Goal: Communication & Community: Answer question/provide support

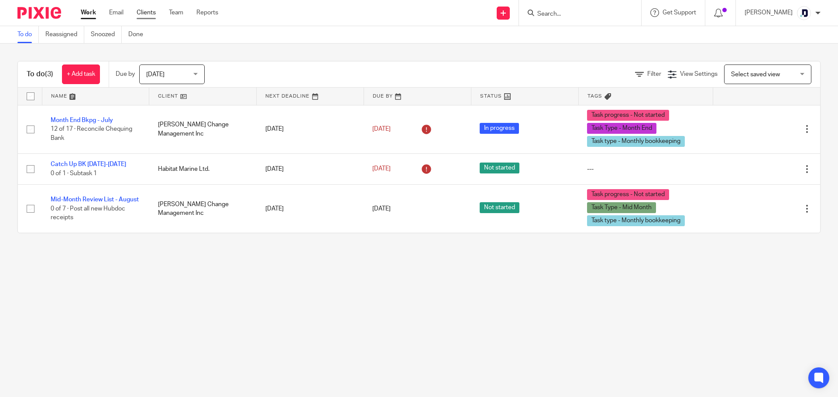
click at [153, 12] on link "Clients" at bounding box center [146, 12] width 19 height 9
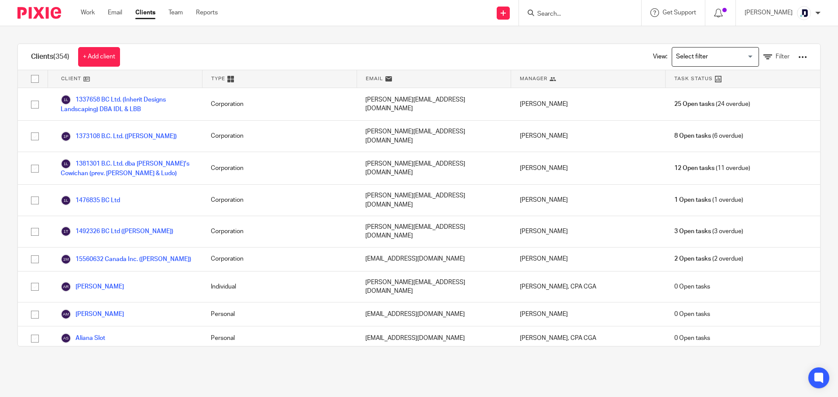
click at [582, 14] on input "Search" at bounding box center [575, 14] width 79 height 8
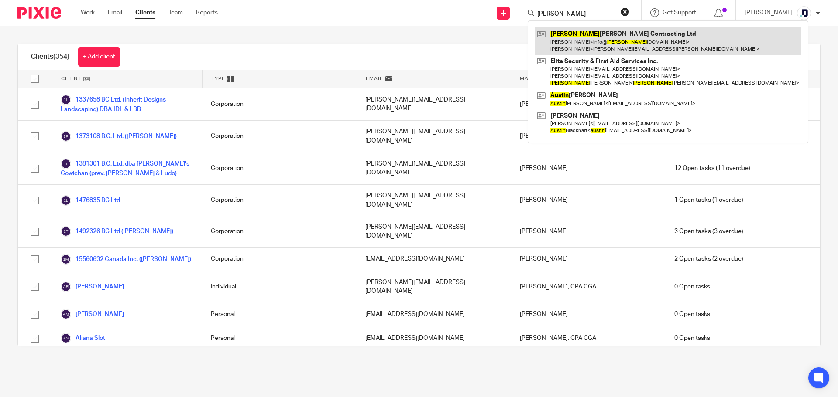
type input "justin"
click at [573, 40] on link at bounding box center [667, 40] width 267 height 27
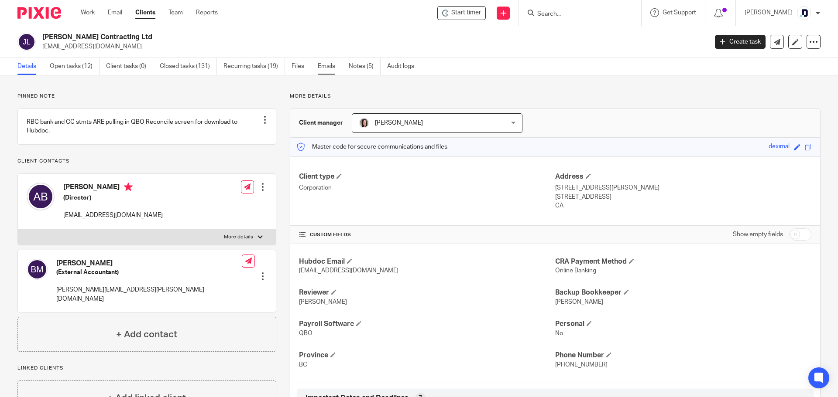
click at [325, 68] on link "Emails" at bounding box center [330, 66] width 24 height 17
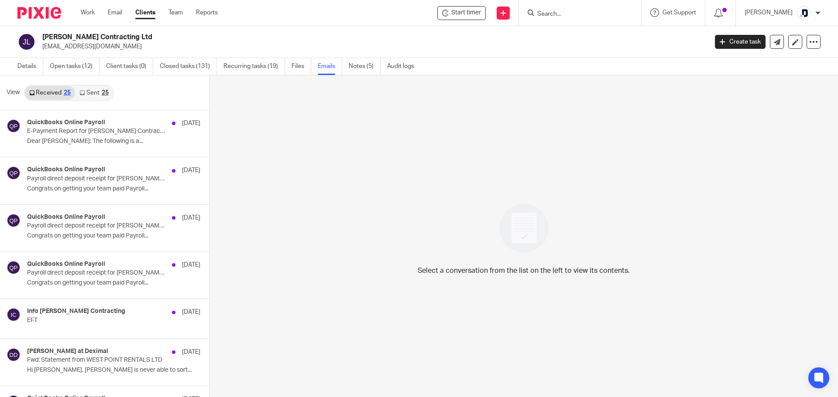
click at [98, 94] on link "Sent 25" at bounding box center [94, 93] width 38 height 14
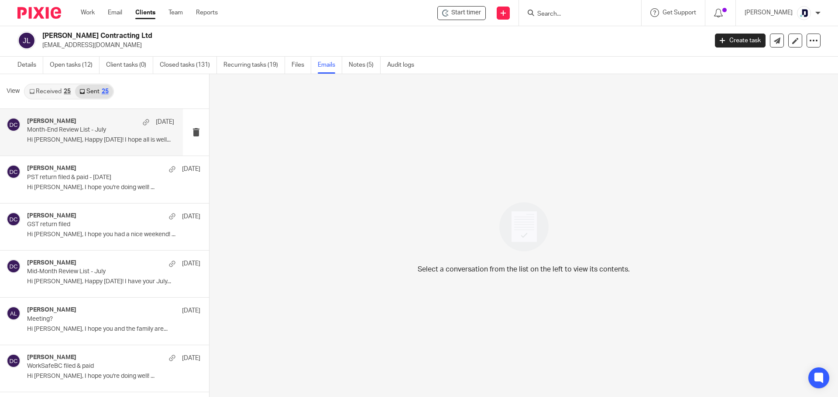
click at [108, 146] on div "Danielle Collyer Aug 8 Month-End Review List - July Hi Amanda, Happy Friday! I …" at bounding box center [100, 132] width 147 height 29
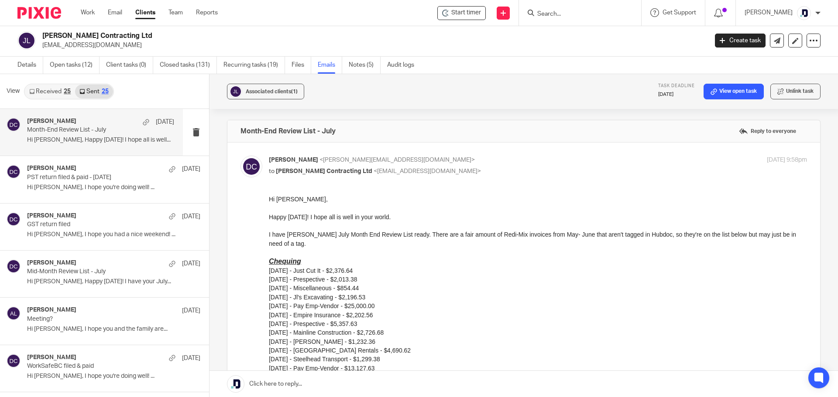
scroll to position [44, 0]
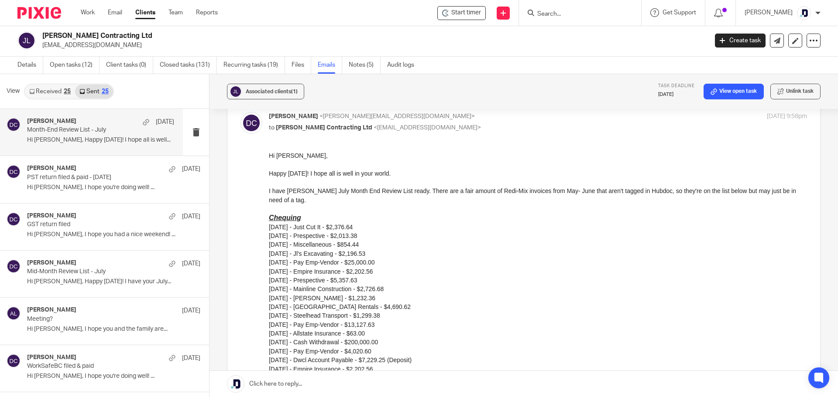
drag, startPoint x: 535, startPoint y: 310, endPoint x: 278, endPoint y: 159, distance: 297.8
drag, startPoint x: 536, startPoint y: 306, endPoint x: 294, endPoint y: 162, distance: 281.2
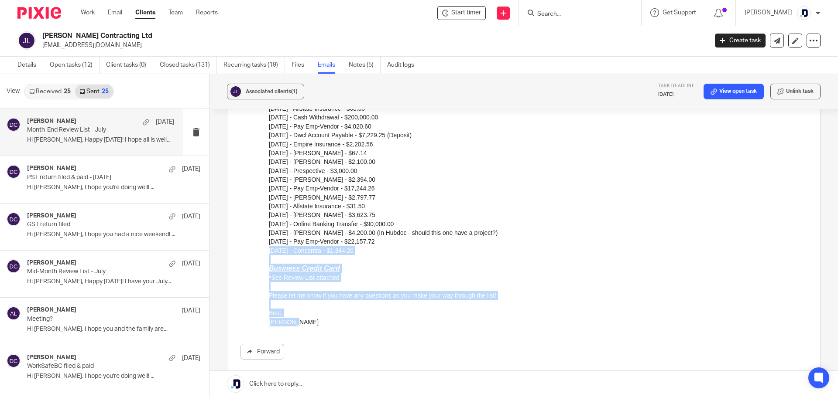
scroll to position [262, 0]
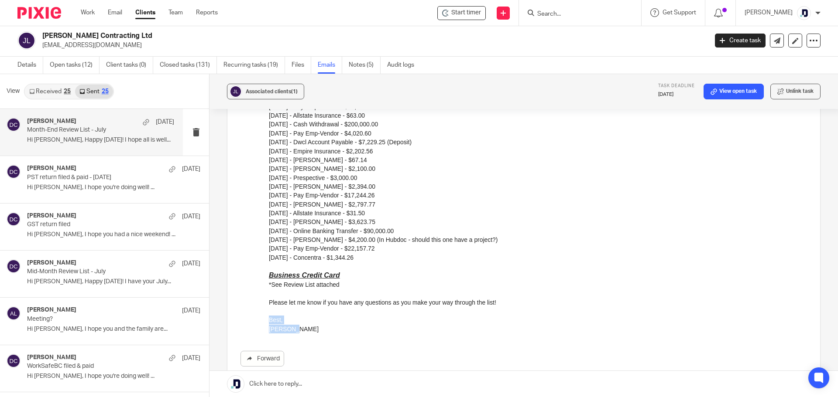
drag, startPoint x: 289, startPoint y: 331, endPoint x: 249, endPoint y: 318, distance: 42.6
click html "Hi Amanda, Happy Friday! I hope all is well in your world. I have Justin Berry'…"
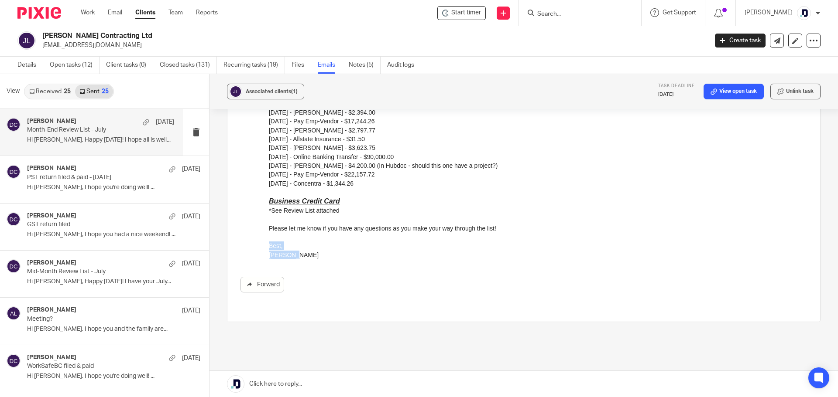
scroll to position [366, 0]
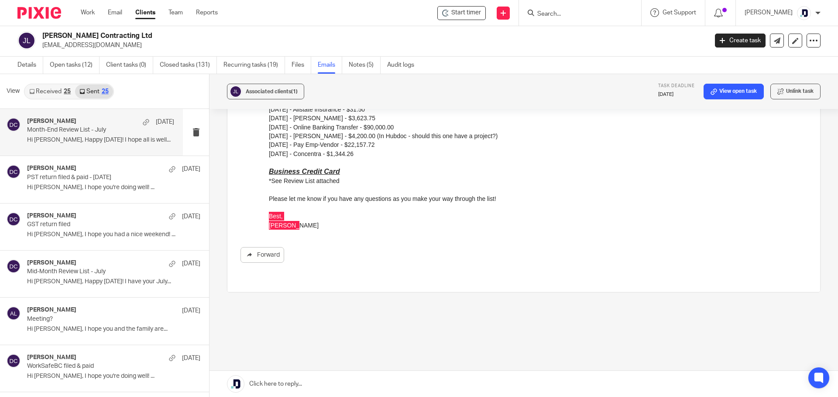
click at [474, 242] on div "Forward" at bounding box center [523, 46] width 566 height 434
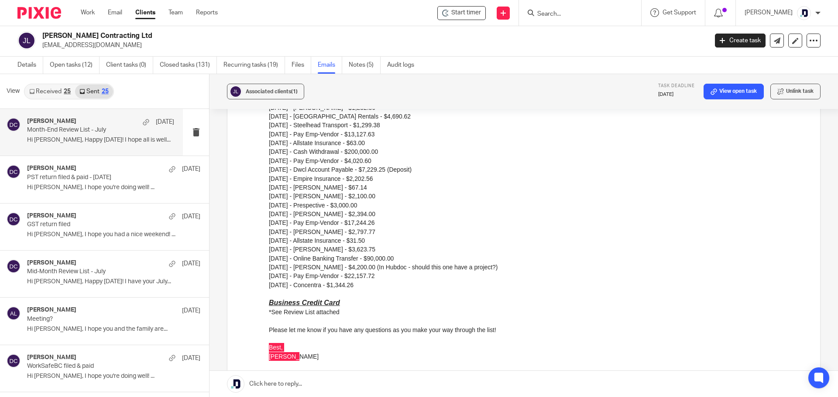
scroll to position [262, 0]
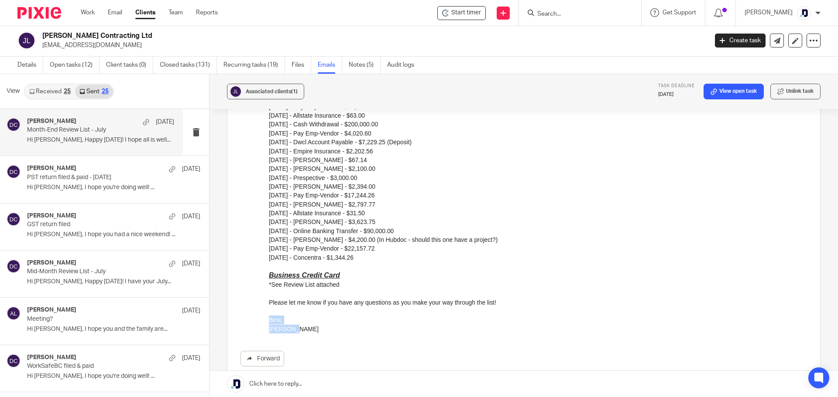
click at [356, 321] on p "Best," at bounding box center [538, 320] width 538 height 9
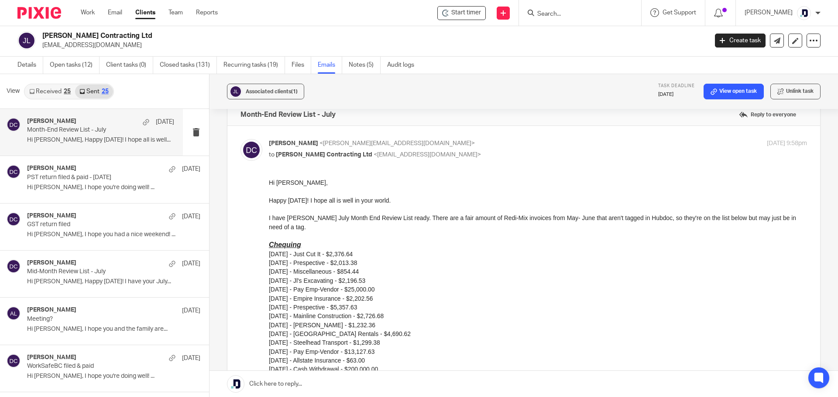
scroll to position [0, 0]
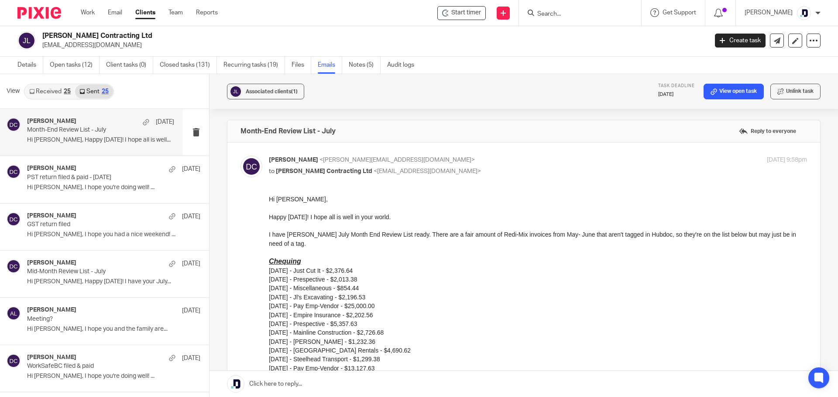
click at [335, 132] on div "Month-End Review List - July Reply to everyone" at bounding box center [523, 131] width 592 height 22
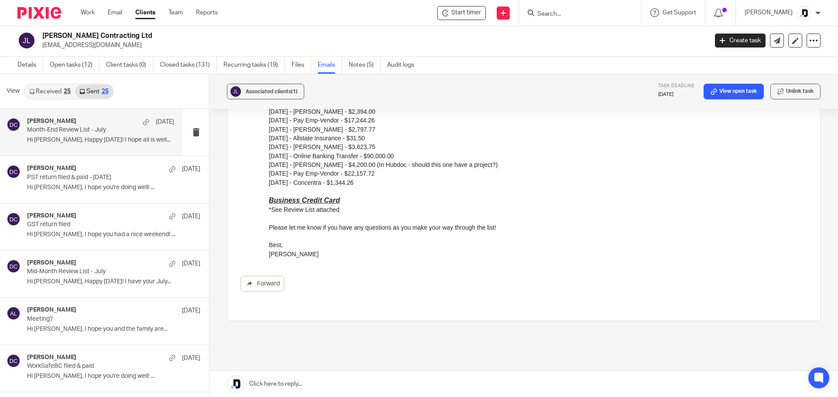
scroll to position [349, 0]
